Goal: Transaction & Acquisition: Purchase product/service

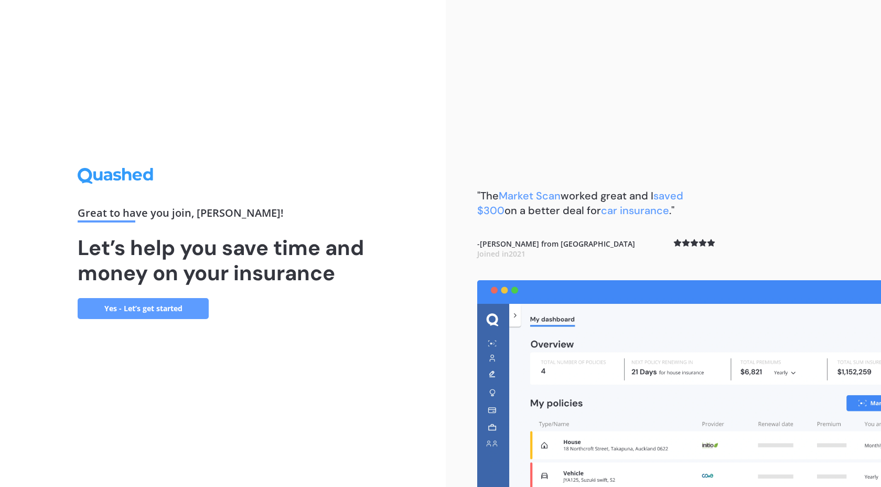
click at [171, 304] on link "Yes - Let’s get started" at bounding box center [143, 308] width 131 height 21
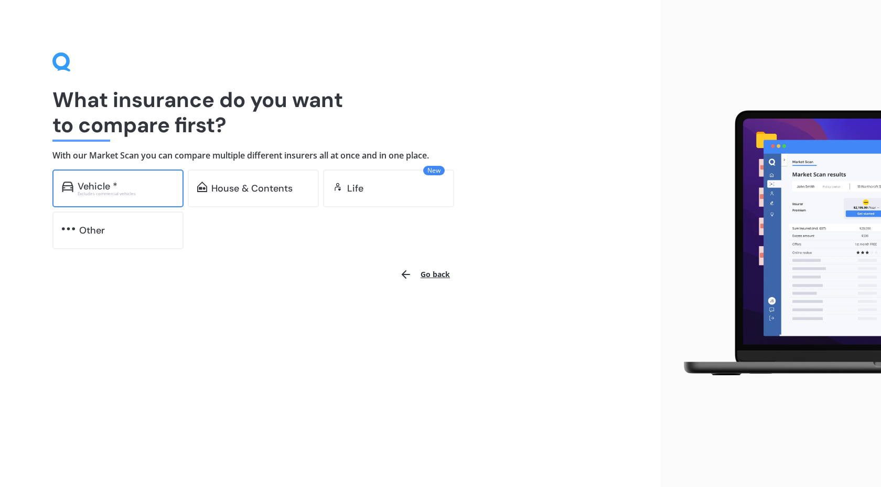
click at [178, 193] on div "Vehicle * Excludes commercial vehicles" at bounding box center [117, 188] width 131 height 38
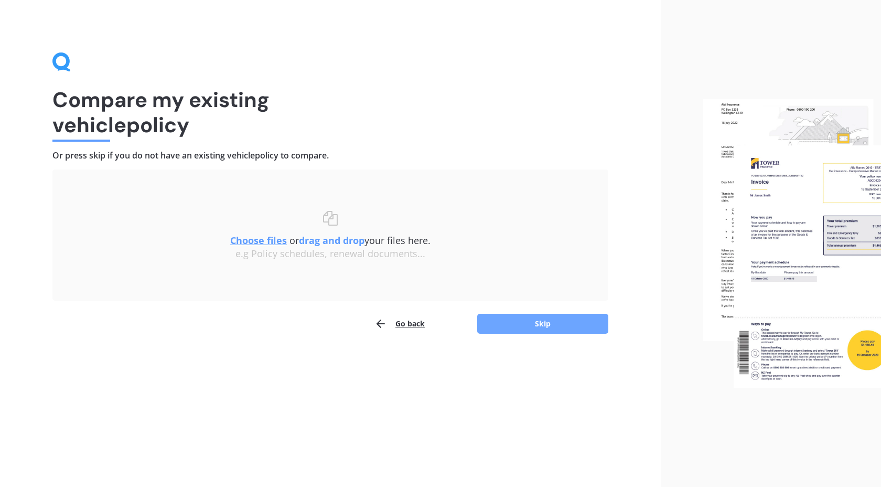
click at [517, 316] on button "Skip" at bounding box center [542, 324] width 131 height 20
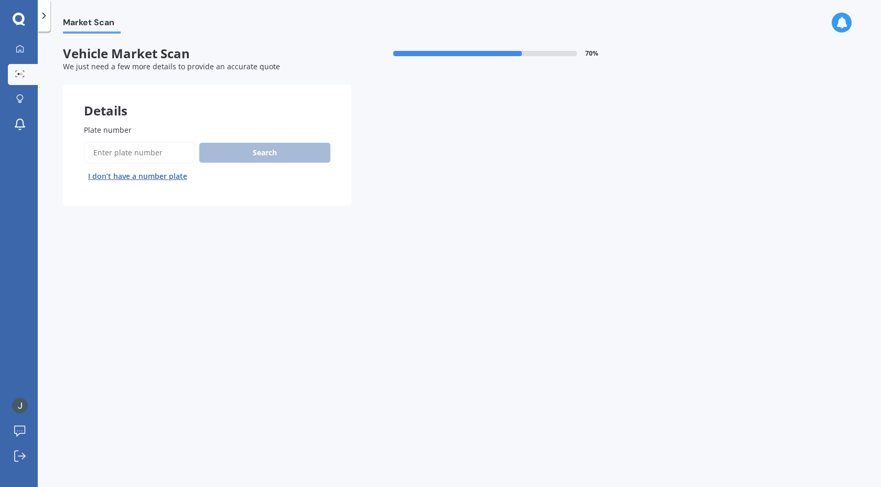
click at [163, 151] on input "Plate number" at bounding box center [139, 153] width 111 height 22
paste input "HKR373"
type input "HKR373"
click at [240, 154] on button "Search" at bounding box center [264, 153] width 131 height 20
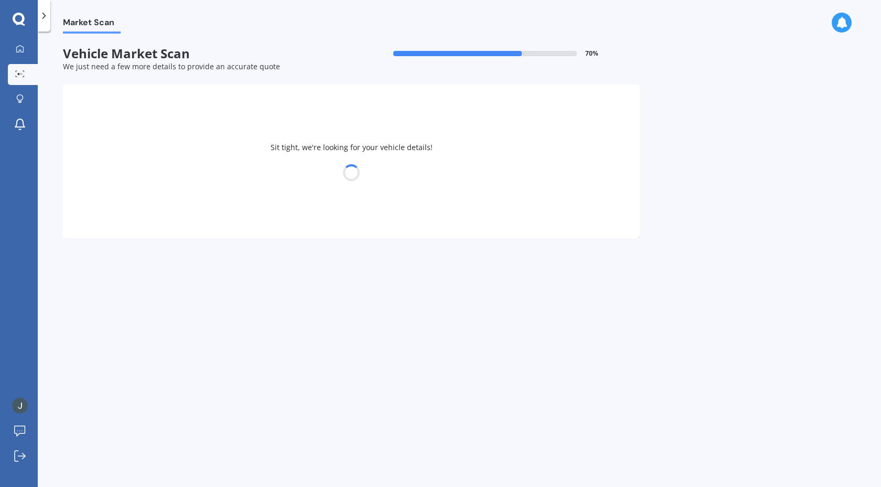
select select "SUBARU"
select select "IMPREZA"
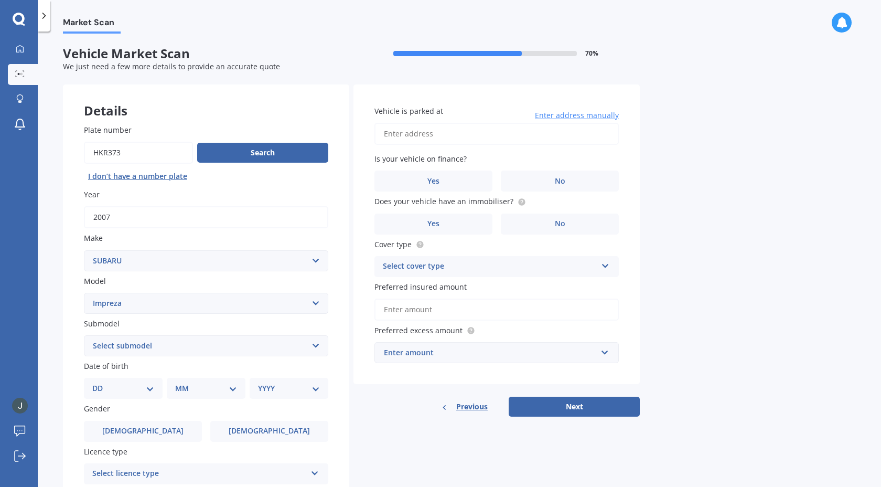
scroll to position [133, 0]
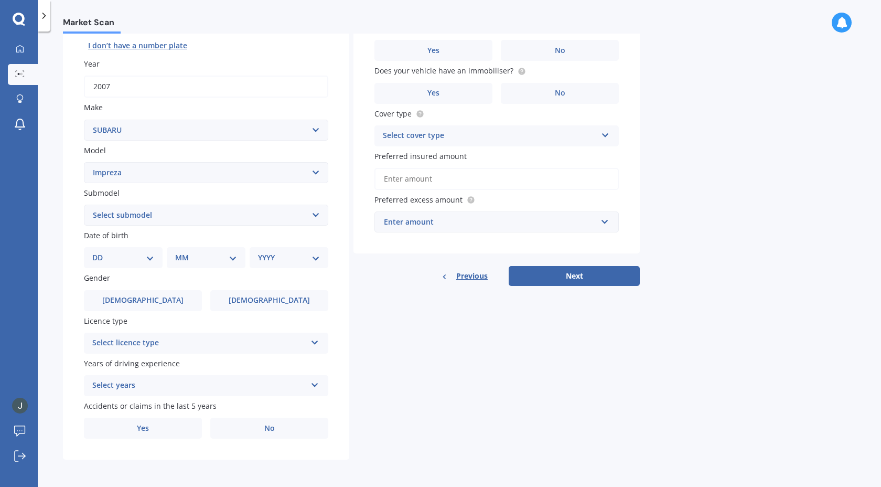
click at [141, 217] on select "Select submodel (All other turbo) 2.0i 2.0i Luxury 2.0i S Edition 2.0R 2.0R Spo…" at bounding box center [206, 214] width 244 height 21
click at [122, 253] on select "DD 01 02 03 04 05 06 07 08 09 10 11 12 13 14 15 16 17 18 19 20 21 22 23 24 25 2…" at bounding box center [123, 258] width 62 height 12
click at [101, 252] on select "DD 01 02 03 04 05 06 07 08 09 10 11 12 13 14 15 16 17 18 19 20 21 22 23 24 25 2…" at bounding box center [123, 258] width 62 height 12
click at [150, 259] on select "DD 01 02 03 04 05 06 07 08 09 10 11 12 13 14 15 16 17 18 19 20 21 22 23 24 25 2…" at bounding box center [130, 258] width 58 height 12
select select "28"
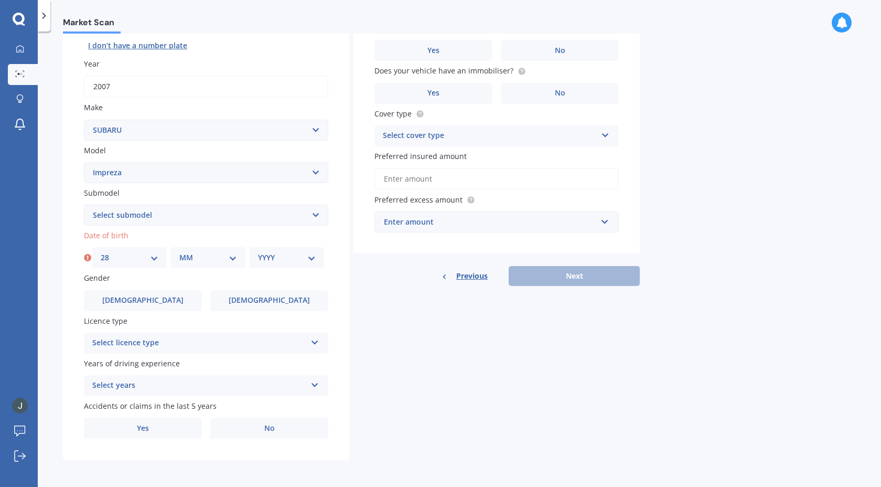
click at [101, 252] on select "DD 01 02 03 04 05 06 07 08 09 10 11 12 13 14 15 16 17 18 19 20 21 22 23 24 25 2…" at bounding box center [130, 258] width 58 height 12
click at [212, 260] on select "MM 01 02 03 04 05 06 07 08 09 10 11 12" at bounding box center [208, 258] width 58 height 12
select select "04"
click at [179, 252] on select "MM 01 02 03 04 05 06 07 08 09 10 11 12" at bounding box center [208, 258] width 58 height 12
click at [314, 252] on select "YYYY 2025 2024 2023 2022 2021 2020 2019 2018 2017 2016 2015 2014 2013 2012 2011…" at bounding box center [287, 258] width 58 height 12
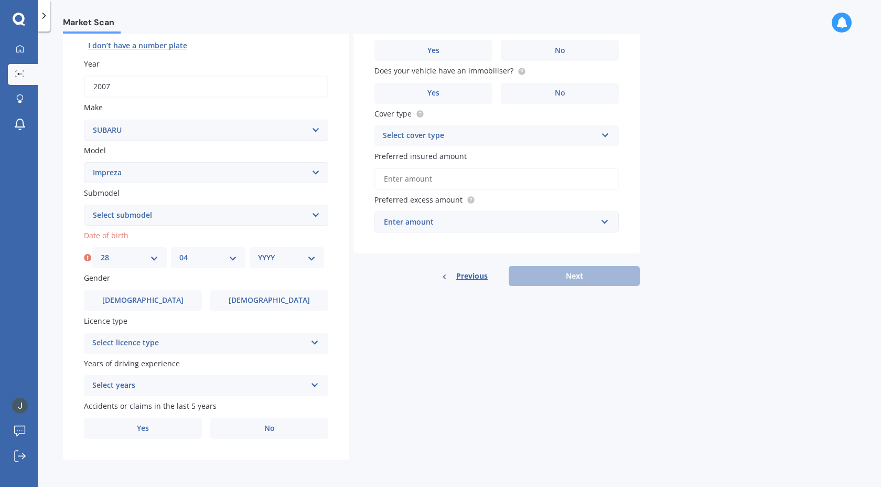
select select "2009"
click at [258, 252] on select "YYYY 2025 2024 2023 2022 2021 2020 2019 2018 2017 2016 2015 2014 2013 2012 2011…" at bounding box center [287, 258] width 58 height 12
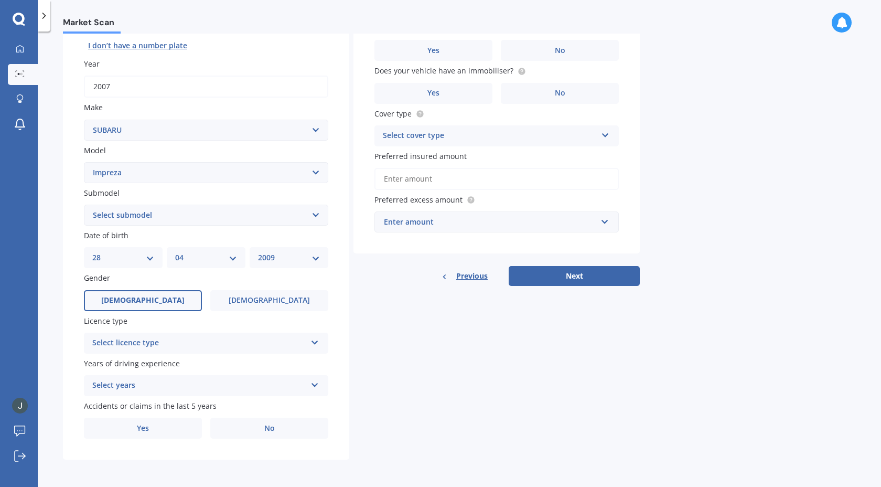
click at [173, 296] on label "[DEMOGRAPHIC_DATA]" at bounding box center [143, 300] width 118 height 21
click at [0, 0] on input "[DEMOGRAPHIC_DATA]" at bounding box center [0, 0] width 0 height 0
click at [189, 342] on div "Select licence type" at bounding box center [199, 343] width 214 height 13
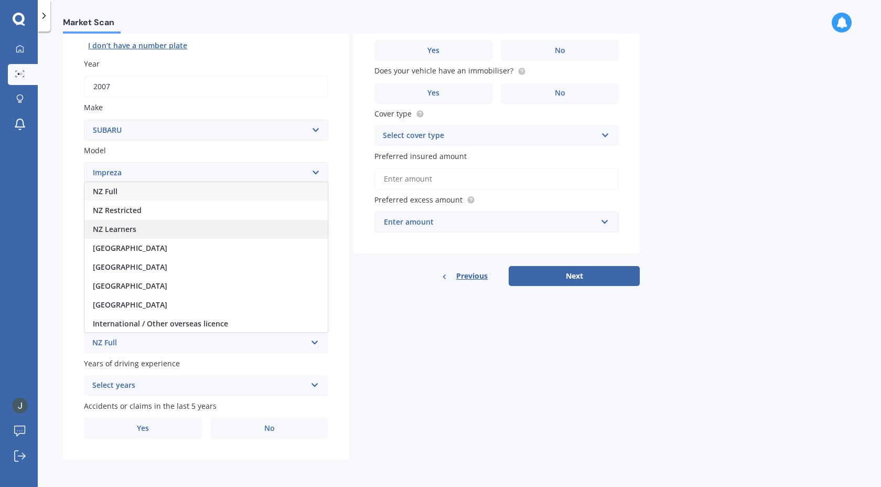
click at [157, 222] on div "NZ Learners" at bounding box center [205, 229] width 243 height 19
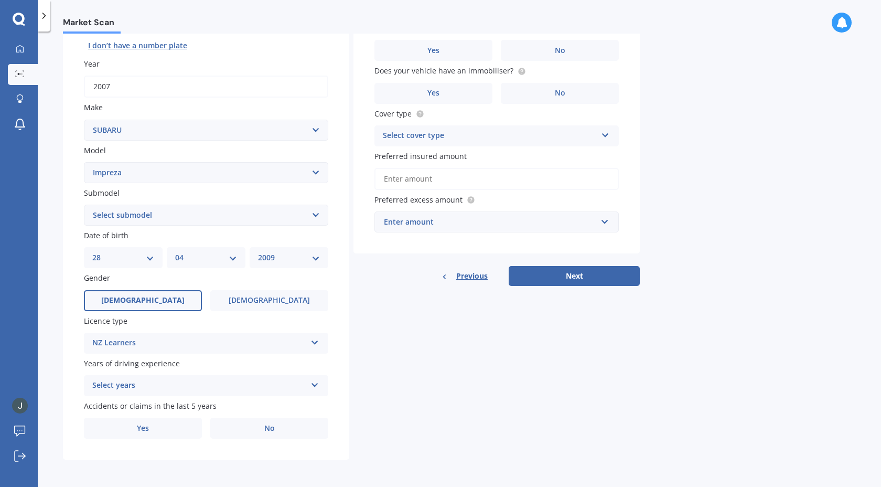
click at [201, 380] on div "Select years" at bounding box center [199, 385] width 214 height 13
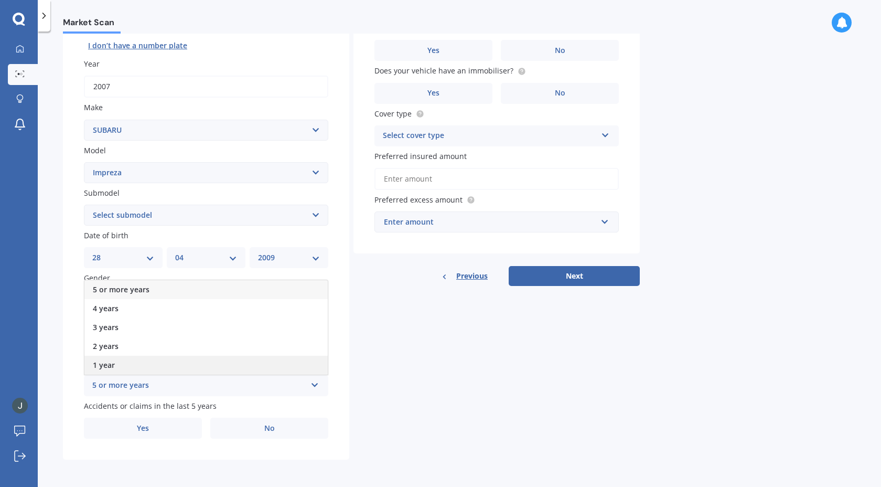
click at [198, 370] on div "1 year" at bounding box center [205, 364] width 243 height 19
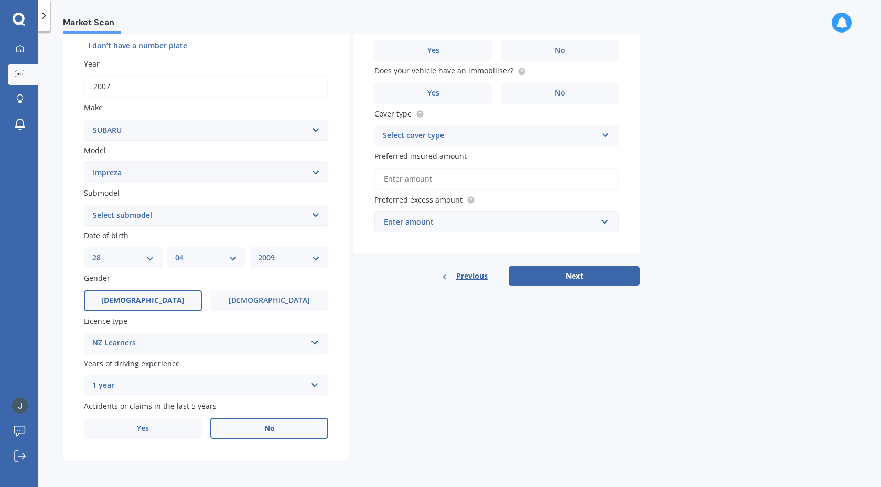
click at [233, 423] on label "No" at bounding box center [269, 427] width 118 height 21
click at [0, 0] on input "No" at bounding box center [0, 0] width 0 height 0
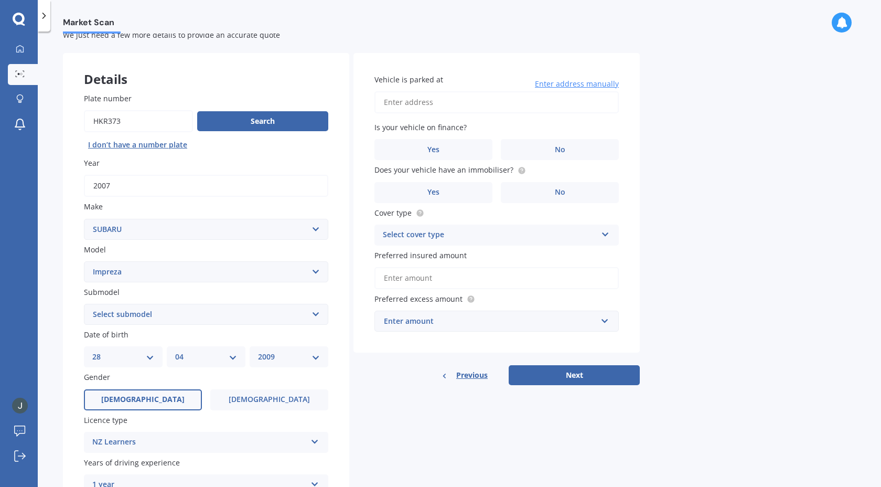
scroll to position [0, 0]
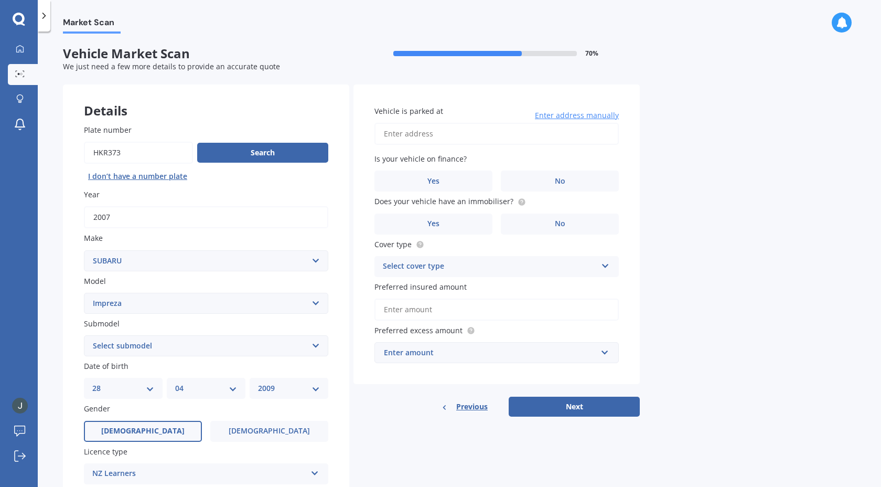
click at [459, 128] on input "Vehicle is parked at" at bounding box center [496, 134] width 244 height 22
type input "[STREET_ADDRESS]"
click at [463, 163] on span "Is your vehicle on finance?" at bounding box center [420, 159] width 92 height 10
click at [554, 189] on label "No" at bounding box center [560, 180] width 118 height 21
click at [0, 0] on input "No" at bounding box center [0, 0] width 0 height 0
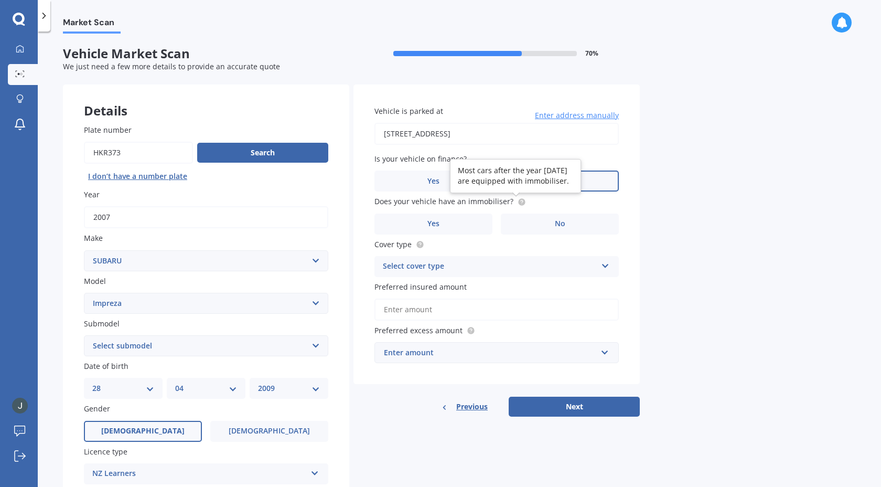
click at [518, 203] on circle at bounding box center [521, 201] width 7 height 7
click at [487, 215] on label "Yes" at bounding box center [433, 223] width 118 height 21
click at [0, 0] on input "Yes" at bounding box center [0, 0] width 0 height 0
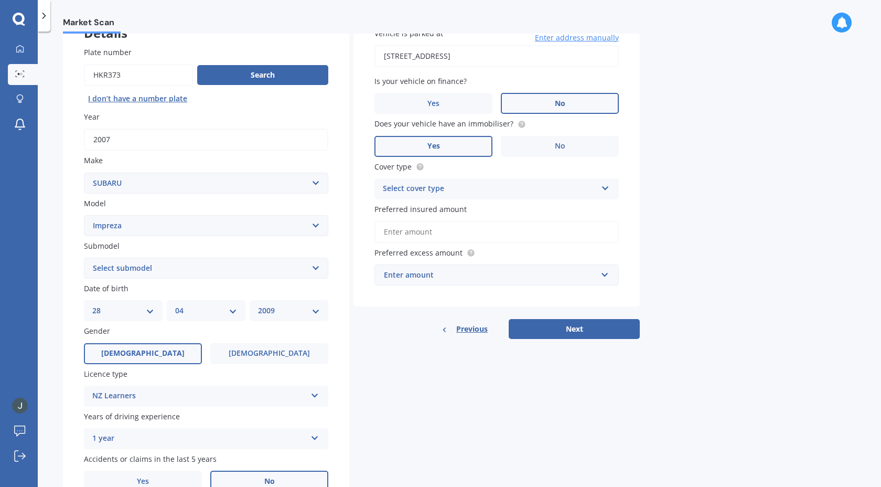
scroll to position [79, 0]
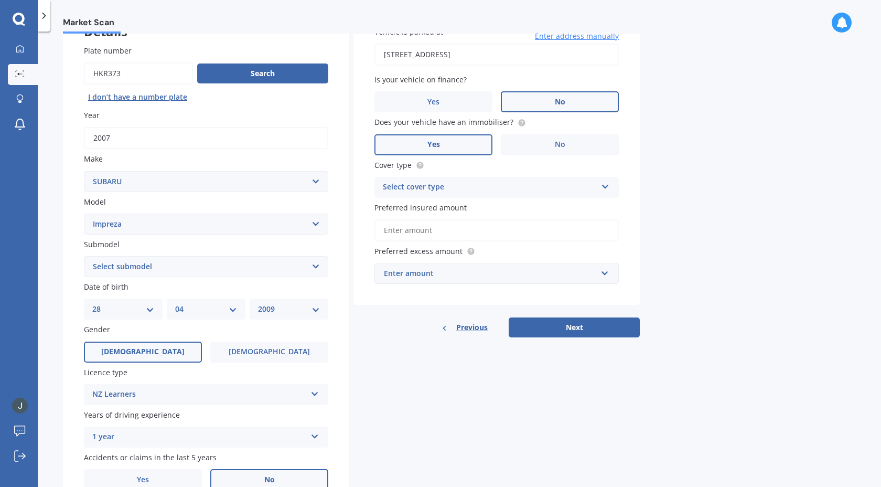
click at [463, 182] on div "Select cover type" at bounding box center [490, 187] width 214 height 13
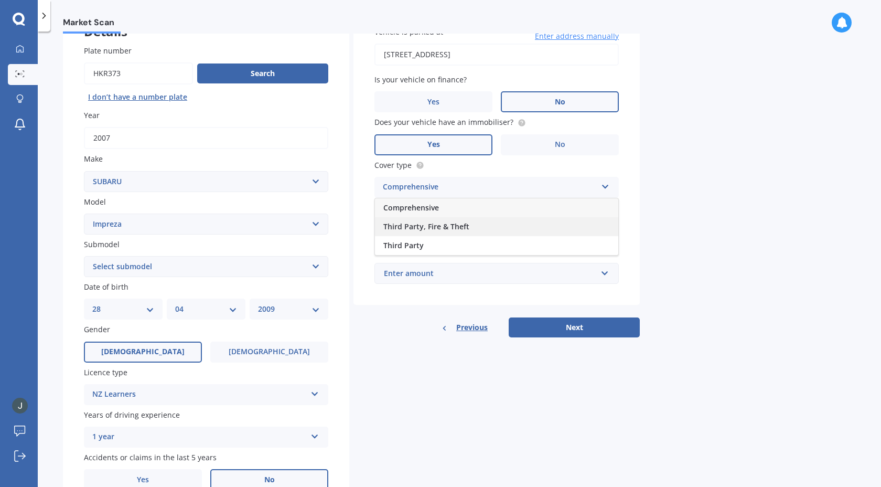
click at [452, 226] on span "Third Party, Fire & Theft" at bounding box center [426, 226] width 86 height 10
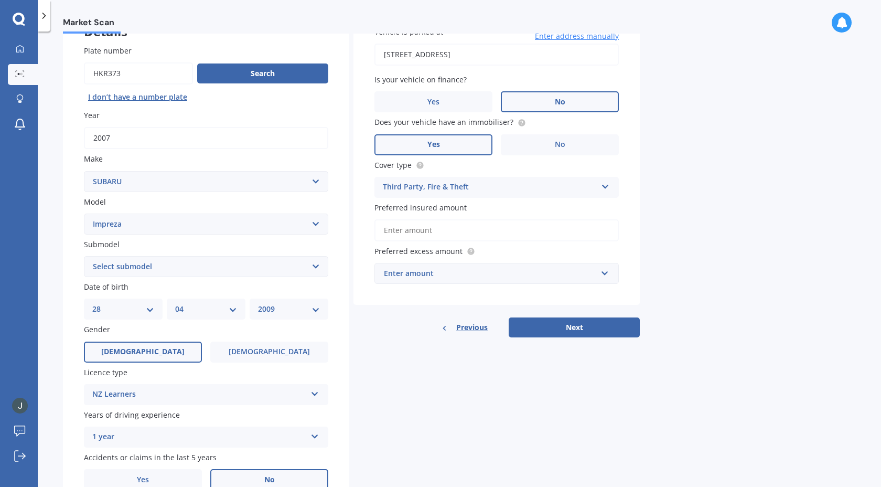
click at [471, 234] on input "Preferred insured amount" at bounding box center [496, 230] width 244 height 22
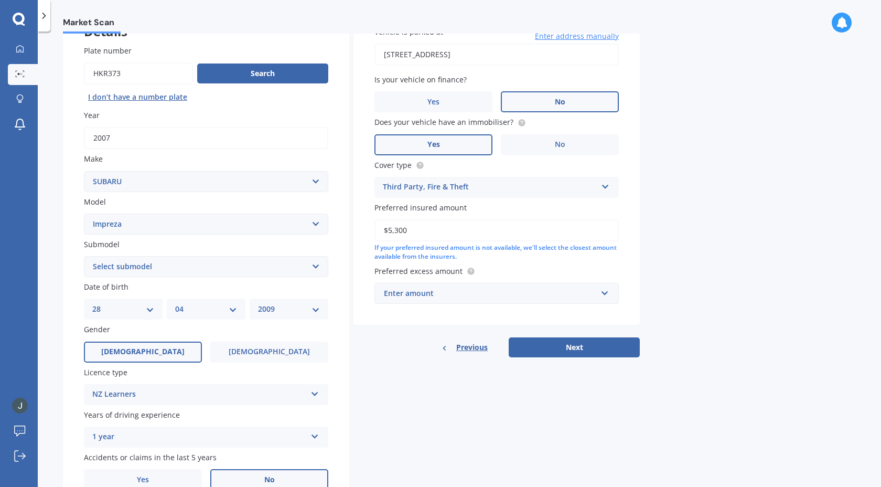
type input "$5,300"
click at [469, 294] on div "Enter amount" at bounding box center [490, 293] width 213 height 12
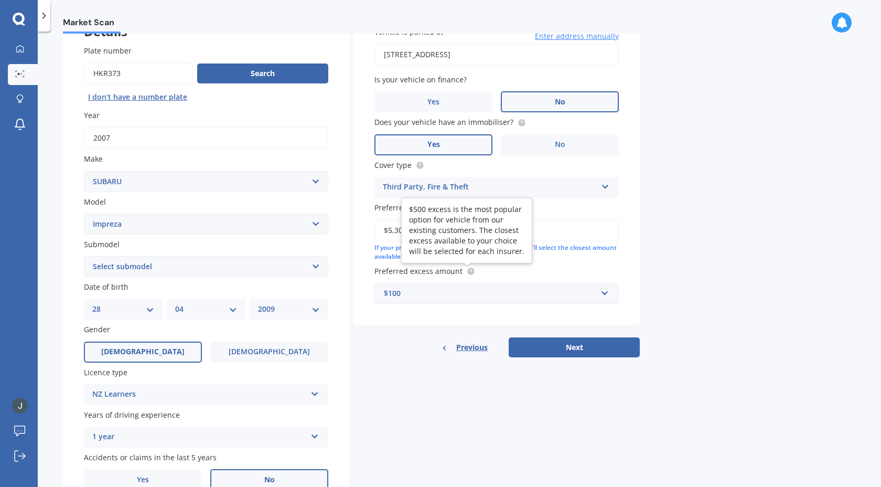
click at [471, 273] on circle at bounding box center [470, 270] width 7 height 7
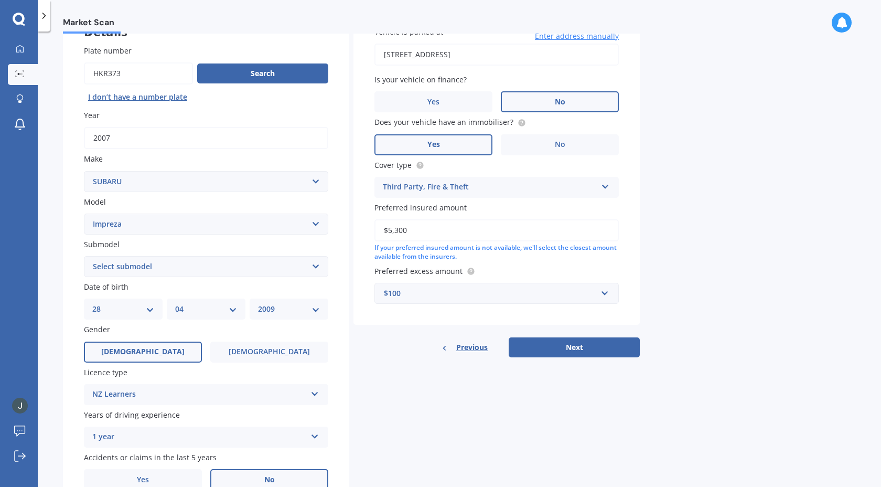
click at [453, 294] on div "$100" at bounding box center [490, 293] width 213 height 12
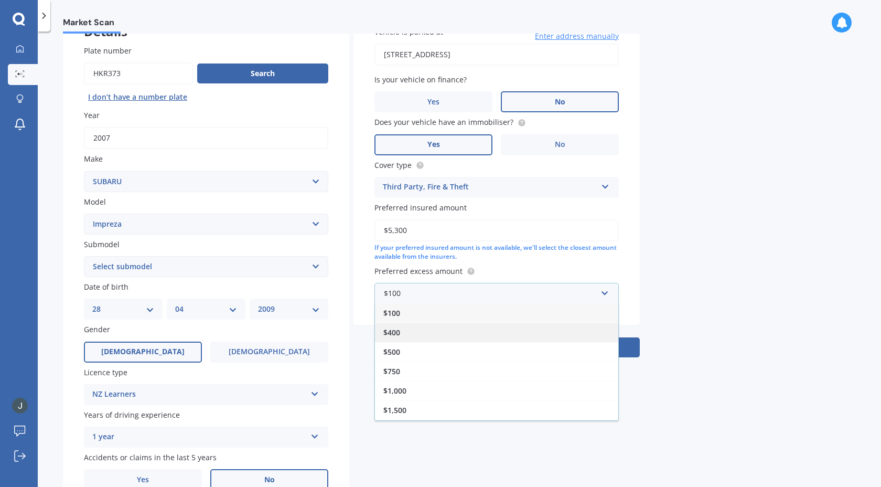
click at [410, 331] on div "$400" at bounding box center [496, 331] width 243 height 19
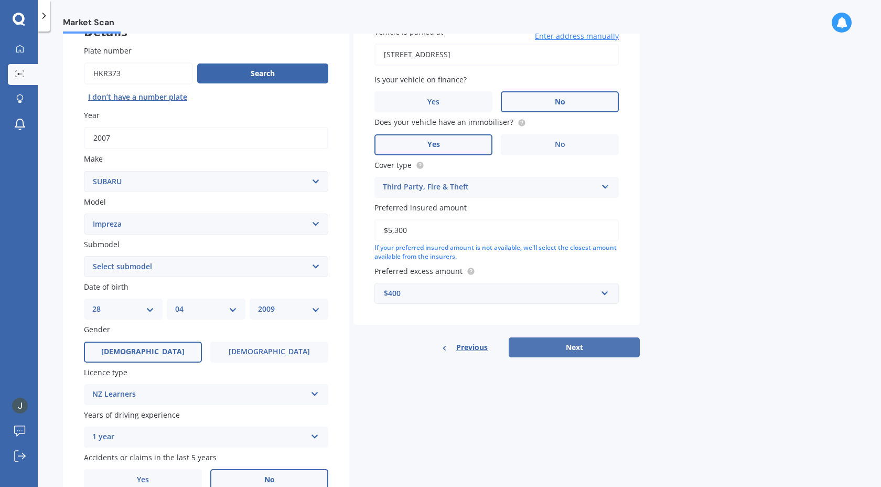
click at [597, 357] on button "Next" at bounding box center [574, 347] width 131 height 20
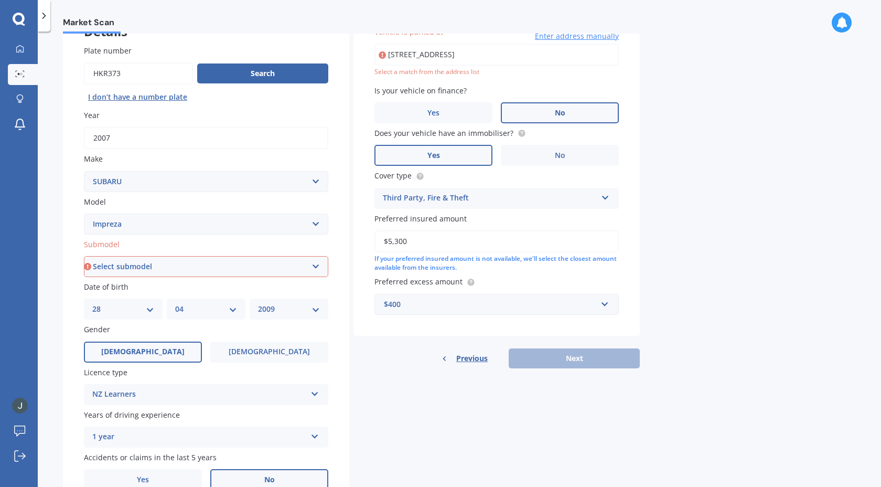
click at [244, 264] on select "Select submodel (All other turbo) 2.0i 2.0i Luxury 2.0i S Edition 2.0R 2.0R Spo…" at bounding box center [206, 266] width 244 height 21
click at [145, 283] on label "Date of birth" at bounding box center [204, 286] width 240 height 11
click at [143, 275] on select "Select submodel (All other turbo) 2.0i 2.0i Luxury 2.0i S Edition 2.0R 2.0R Spo…" at bounding box center [206, 266] width 244 height 21
select select "(ALL OTHER TURBO)"
click at [84, 257] on select "Select submodel (All other turbo) 2.0i 2.0i Luxury 2.0i S Edition 2.0R 2.0R Spo…" at bounding box center [206, 266] width 244 height 21
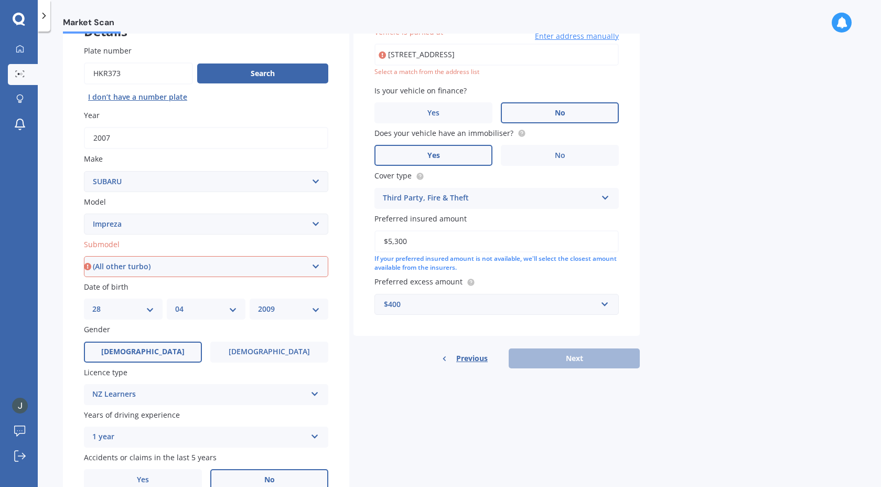
scroll to position [72, 0]
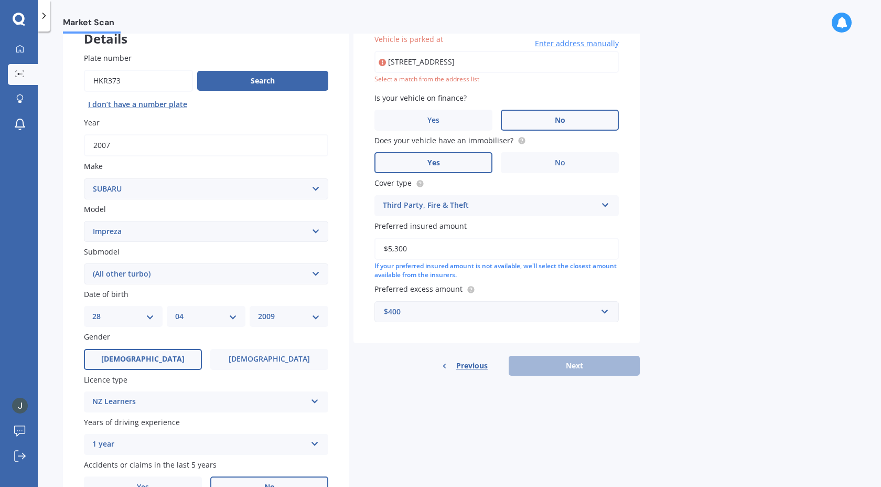
click at [592, 59] on input "[STREET_ADDRESS]" at bounding box center [496, 62] width 244 height 22
click at [487, 66] on input "[STREET_ADDRESS]" at bounding box center [496, 62] width 244 height 22
click at [466, 63] on input "[STREET_ADDRESS]" at bounding box center [496, 62] width 244 height 22
type input "[STREET_ADDRESS]"
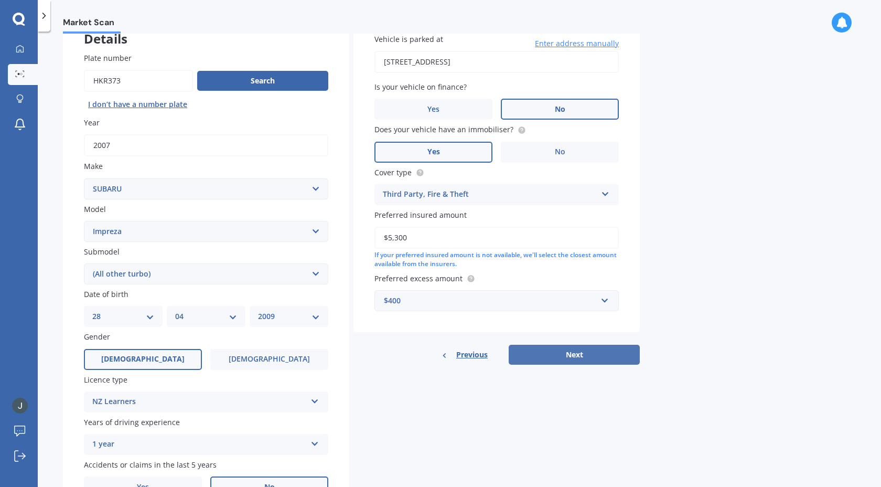
click at [568, 358] on button "Next" at bounding box center [574, 354] width 131 height 20
select select "28"
select select "04"
select select "2009"
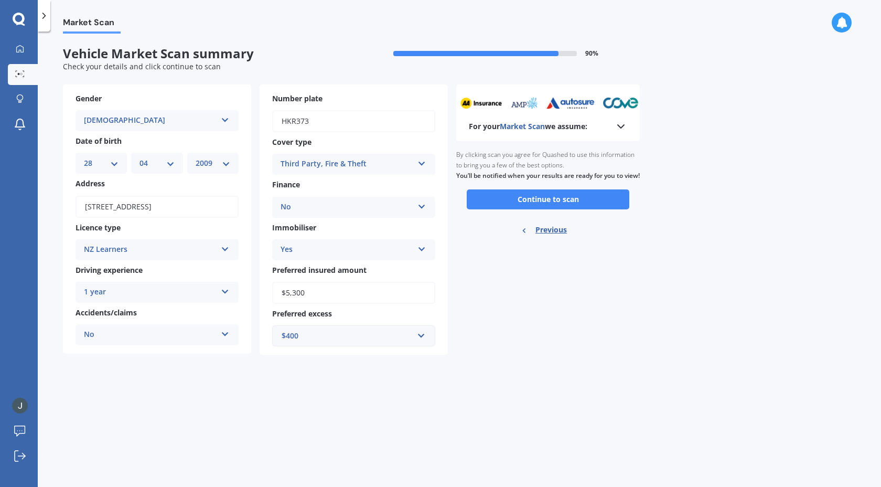
scroll to position [0, 0]
click at [513, 129] on span "Market Scan" at bounding box center [522, 126] width 45 height 10
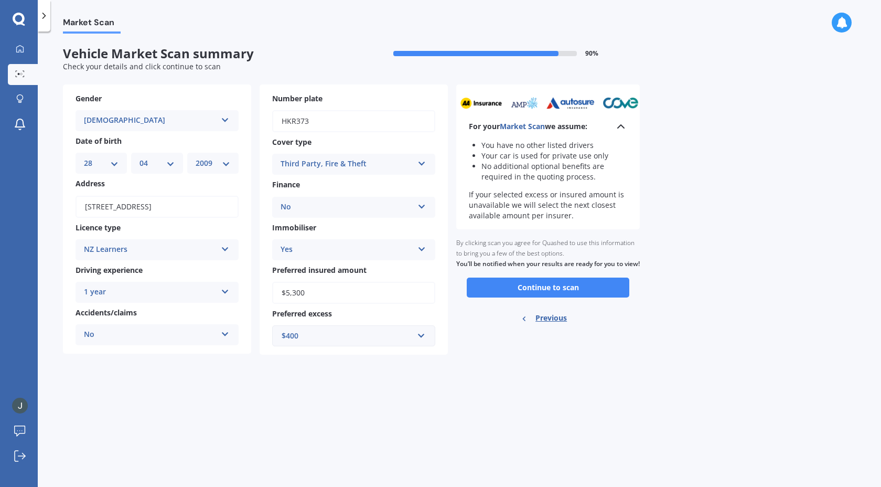
click at [513, 129] on span "Market Scan" at bounding box center [522, 126] width 45 height 10
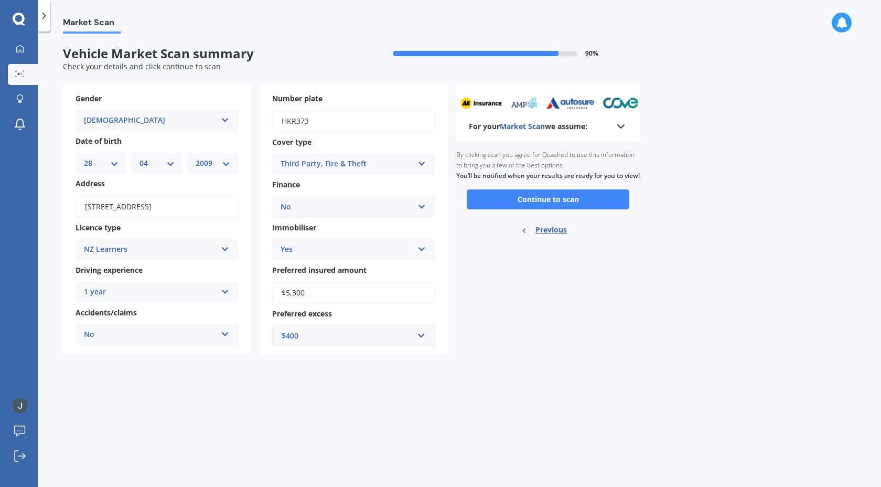
click at [500, 128] on b "For your Market Scan we assume:" at bounding box center [528, 126] width 118 height 10
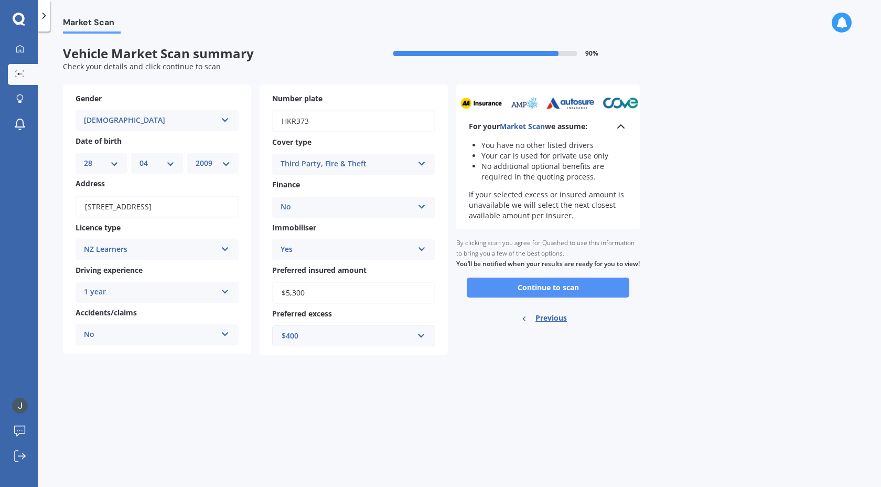
click at [555, 295] on button "Continue to scan" at bounding box center [548, 287] width 163 height 20
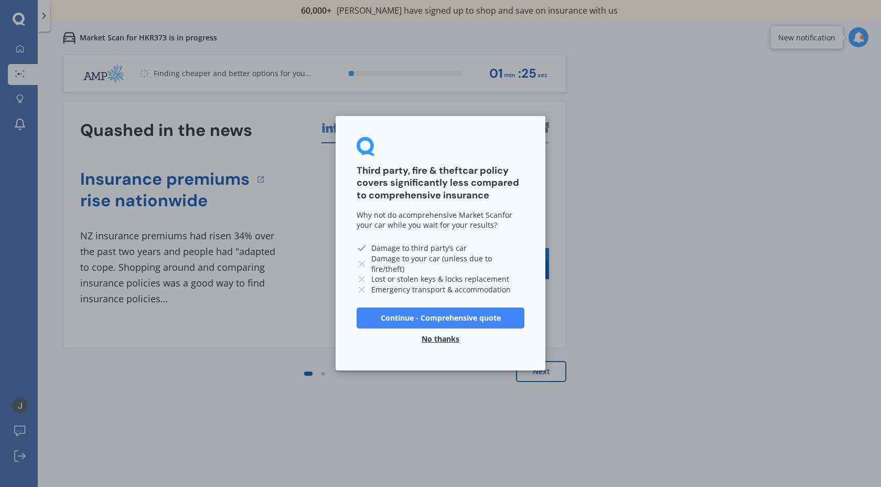
click at [437, 338] on button "No thanks" at bounding box center [440, 339] width 50 height 21
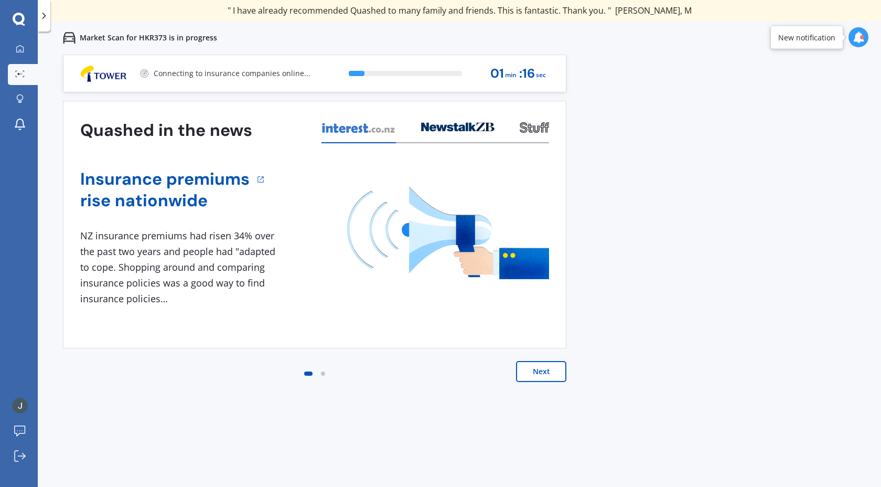
click at [856, 37] on icon at bounding box center [858, 37] width 12 height 12
click at [829, 37] on div "Market Scan for HKR373 is in progress" at bounding box center [459, 38] width 843 height 34
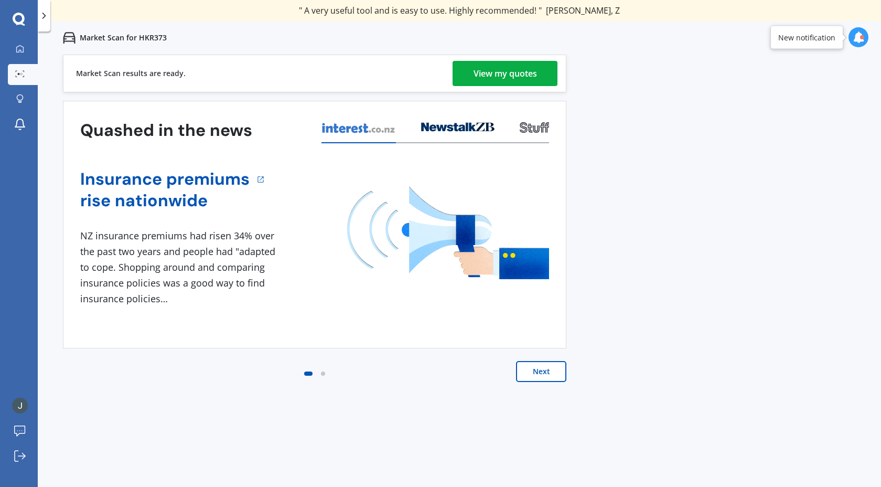
click at [515, 70] on div "View my quotes" at bounding box center [504, 73] width 63 height 25
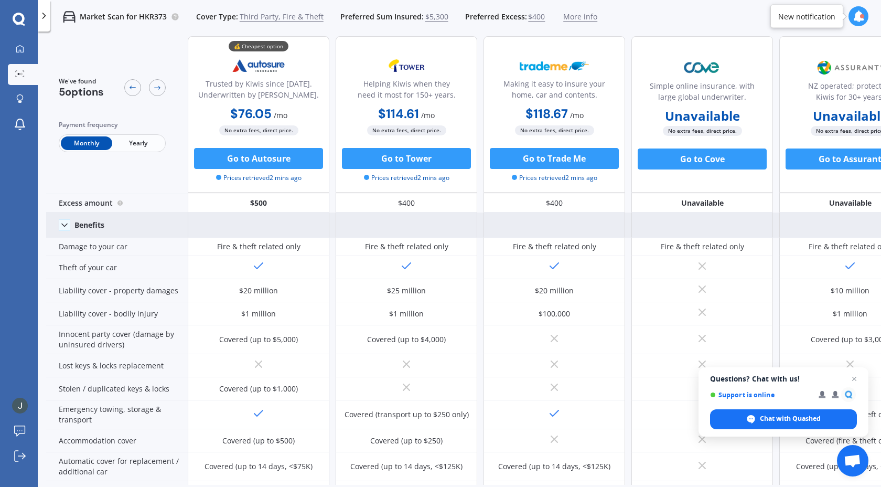
scroll to position [26, 0]
click at [68, 224] on icon at bounding box center [64, 224] width 10 height 10
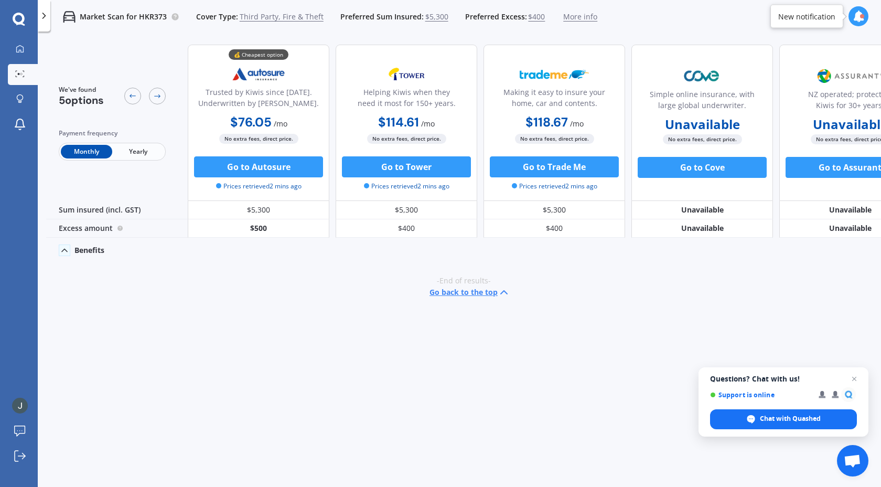
scroll to position [0, 0]
click at [69, 249] on icon at bounding box center [64, 250] width 10 height 10
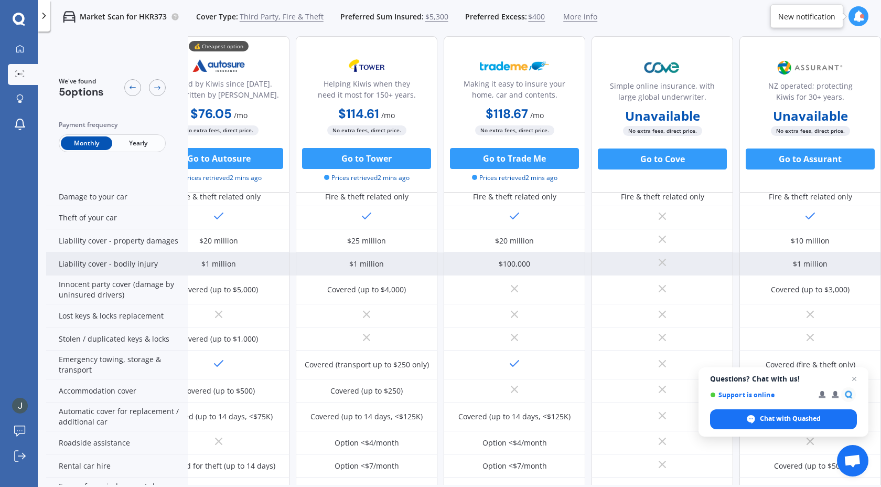
scroll to position [75, 0]
